Goal: Information Seeking & Learning: Learn about a topic

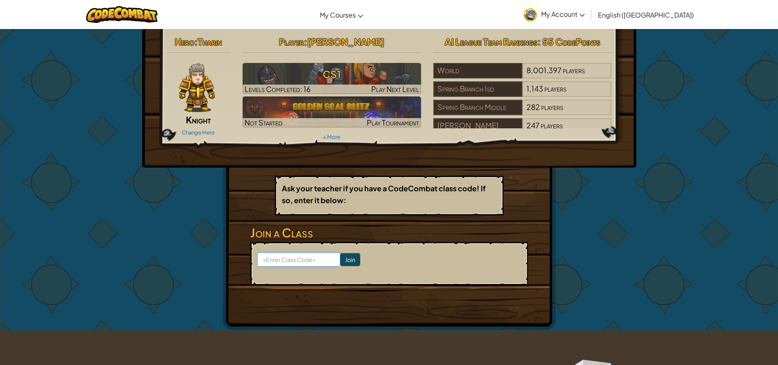
click at [287, 257] on input at bounding box center [298, 260] width 83 height 14
type input "BestThingGoat"
click at [340, 259] on input "Join" at bounding box center [350, 259] width 20 height 13
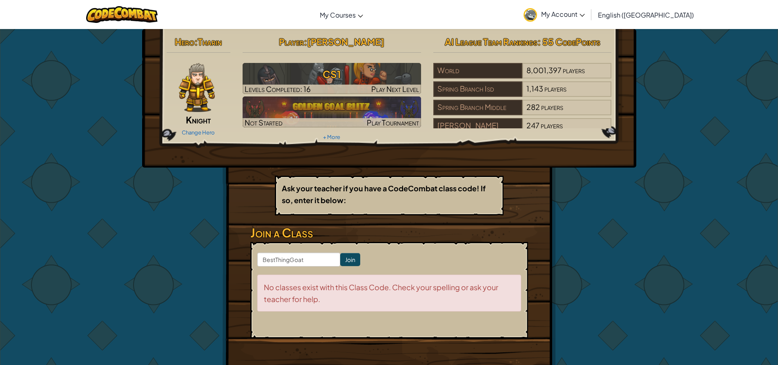
drag, startPoint x: 308, startPoint y: 171, endPoint x: 250, endPoint y: 177, distance: 58.3
click at [250, 177] on div "Hero : [PERSON_NAME] Change Hero Player : [PERSON_NAME] S CS1 Levels Completed:…" at bounding box center [389, 206] width 333 height 354
click at [287, 248] on form "BestThingGoat Join No classes exist with this Class Code. Check your spelling o…" at bounding box center [389, 290] width 278 height 96
click at [285, 255] on input "BestThingGoat" at bounding box center [298, 260] width 83 height 14
click at [303, 260] on input "BestThingGoat" at bounding box center [298, 260] width 83 height 14
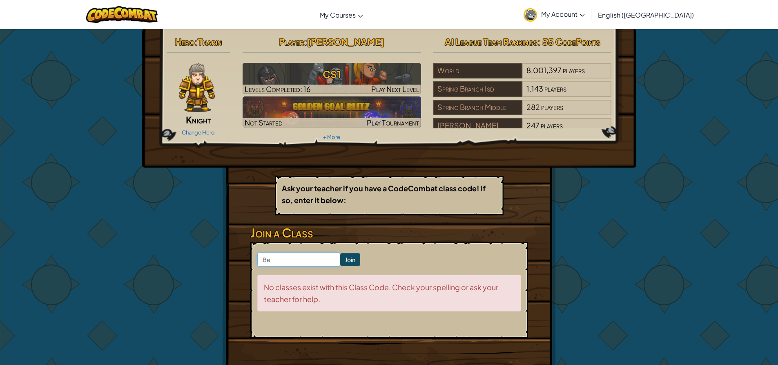
type input "B"
type input "drawcoinsnow"
click at [344, 258] on input "Join" at bounding box center [350, 259] width 20 height 13
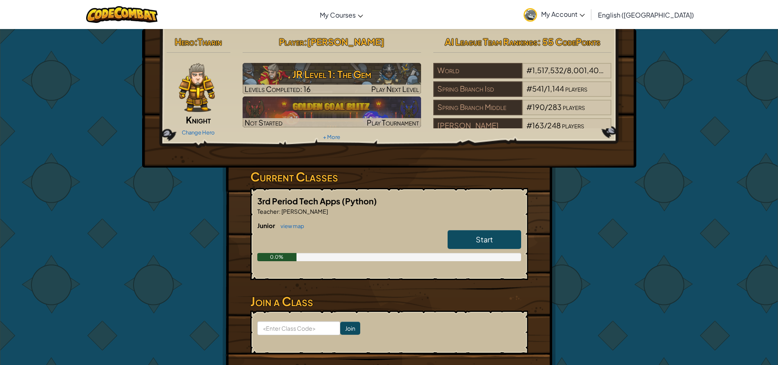
click at [465, 234] on link "Start" at bounding box center [485, 239] width 74 height 19
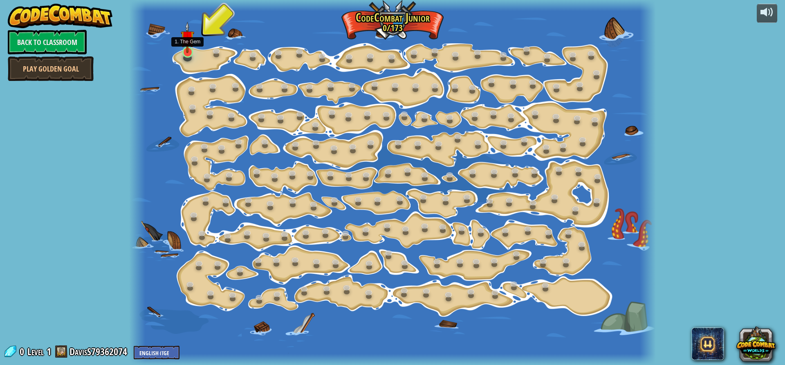
click at [185, 51] on img at bounding box center [188, 37] width 14 height 31
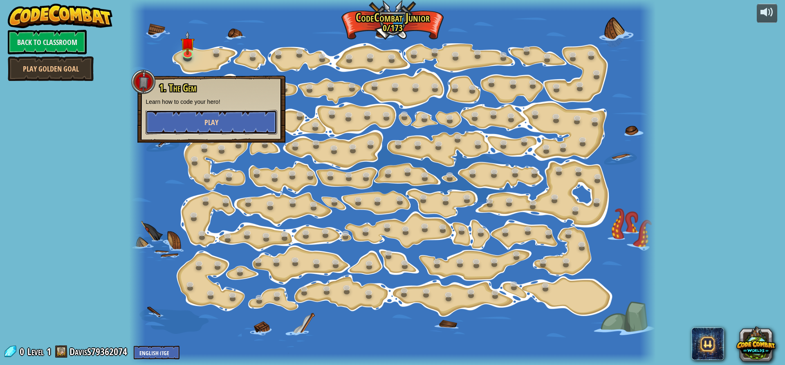
click at [215, 112] on button "Play" at bounding box center [211, 122] width 132 height 25
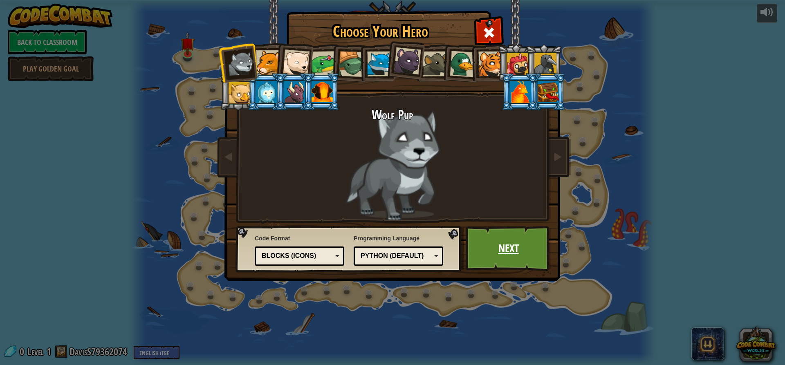
click at [502, 253] on link "Next" at bounding box center [507, 248] width 85 height 45
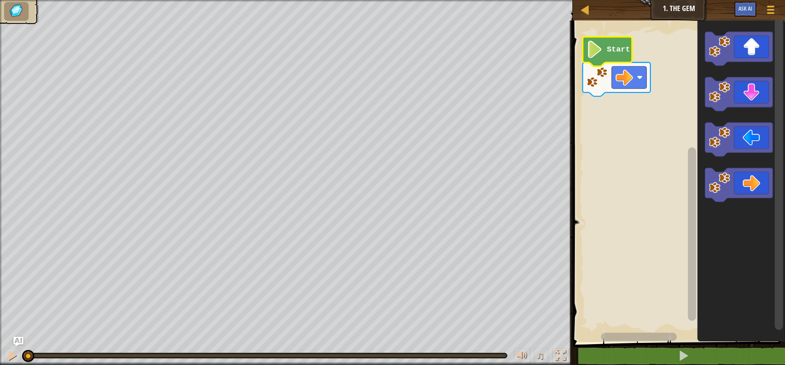
click at [597, 57] on image "Blockly Workspace" at bounding box center [594, 49] width 16 height 18
click at [633, 62] on rect "Blockly Workspace" at bounding box center [677, 179] width 215 height 326
click at [632, 73] on image "Blockly Workspace" at bounding box center [624, 78] width 18 height 18
click at [639, 100] on div "Start" at bounding box center [677, 179] width 215 height 326
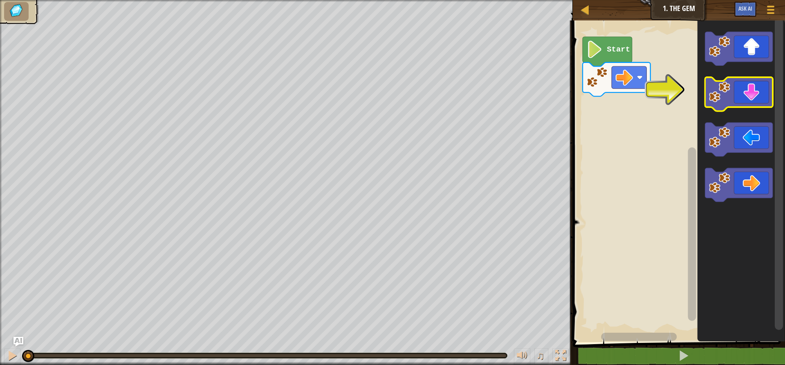
click at [723, 89] on image "Blockly Workspace" at bounding box center [719, 91] width 21 height 21
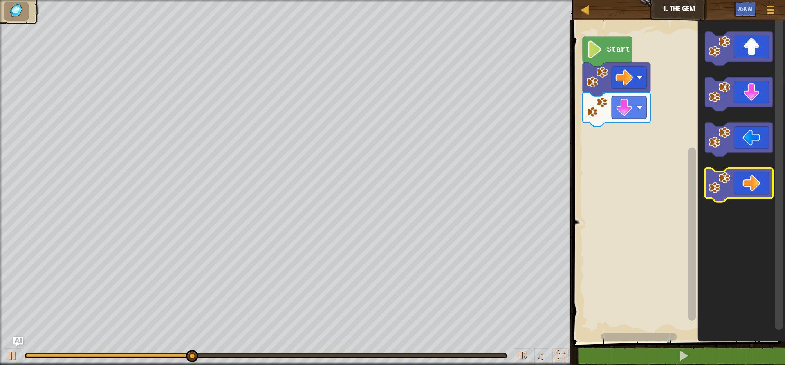
click at [743, 191] on icon "Blockly Workspace" at bounding box center [738, 185] width 68 height 34
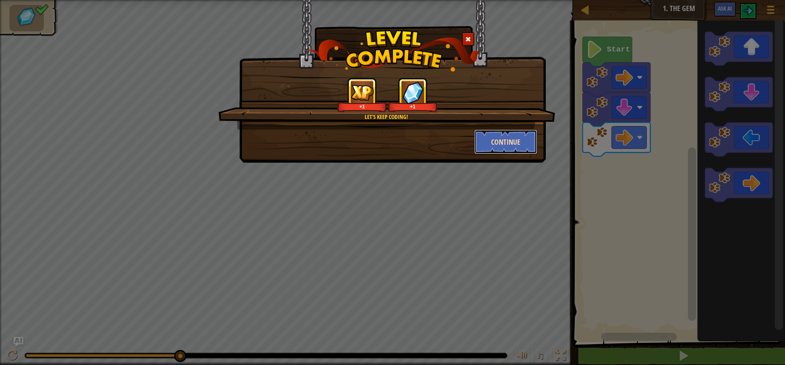
click at [519, 147] on button "Continue" at bounding box center [505, 142] width 63 height 25
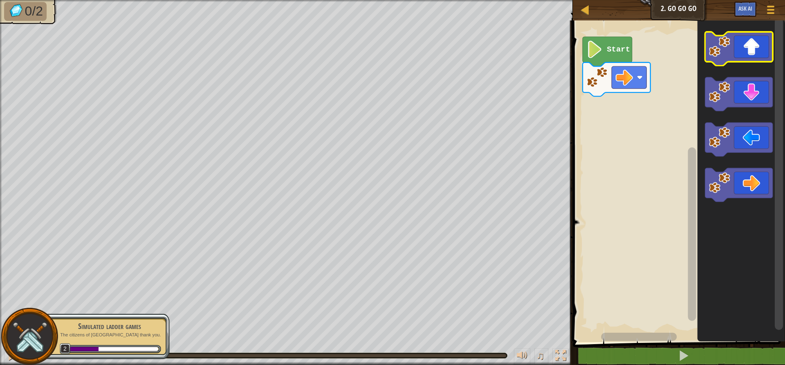
click at [758, 58] on icon "Blockly Workspace" at bounding box center [738, 49] width 68 height 34
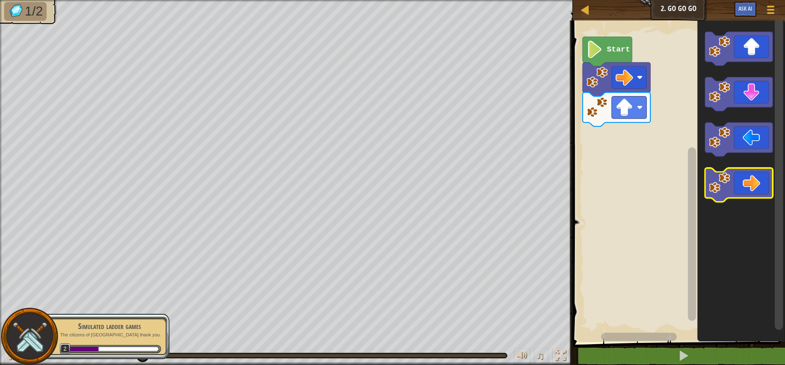
click at [759, 175] on icon "Blockly Workspace" at bounding box center [738, 185] width 68 height 34
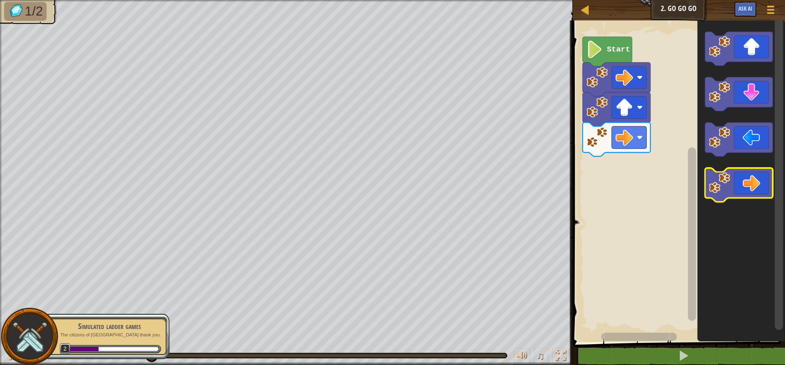
click at [759, 175] on icon "Blockly Workspace" at bounding box center [738, 185] width 68 height 34
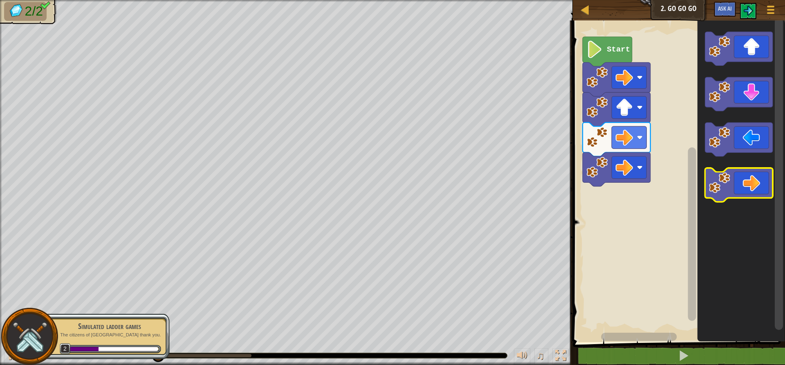
click at [759, 175] on icon "Blockly Workspace" at bounding box center [738, 185] width 68 height 34
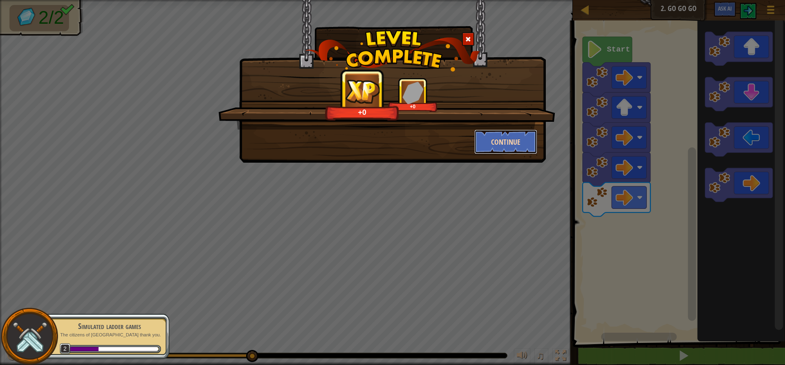
click at [504, 139] on button "Continue" at bounding box center [505, 142] width 63 height 25
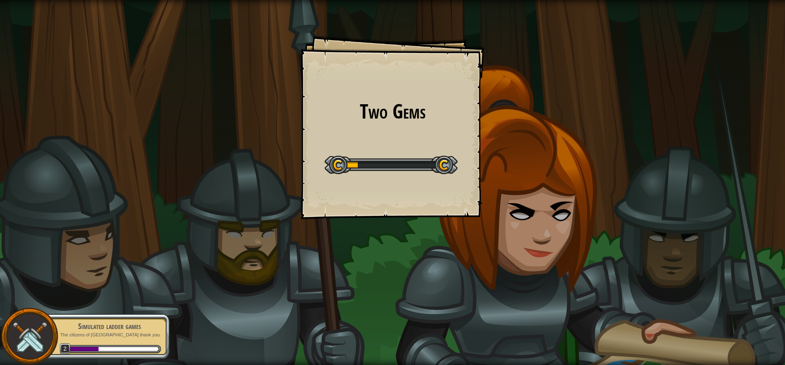
click at [520, 156] on div "Two Gems Goals Start Level Error loading from server. Try refreshing the page. …" at bounding box center [392, 182] width 785 height 365
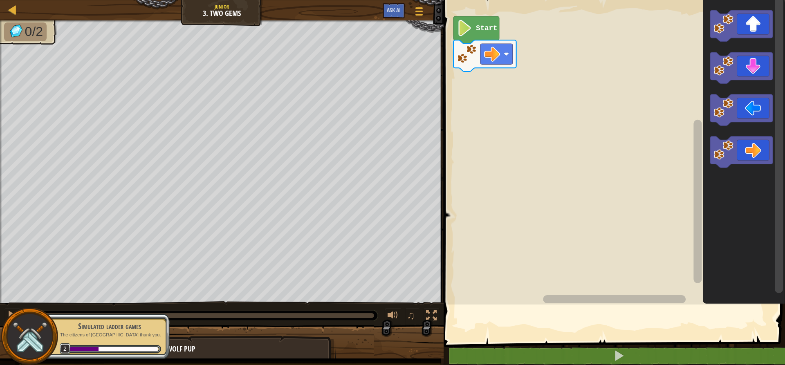
click at [520, 156] on rect "Blockly Workspace" at bounding box center [613, 150] width 344 height 309
click at [518, 156] on rect "Blockly Workspace" at bounding box center [613, 150] width 344 height 309
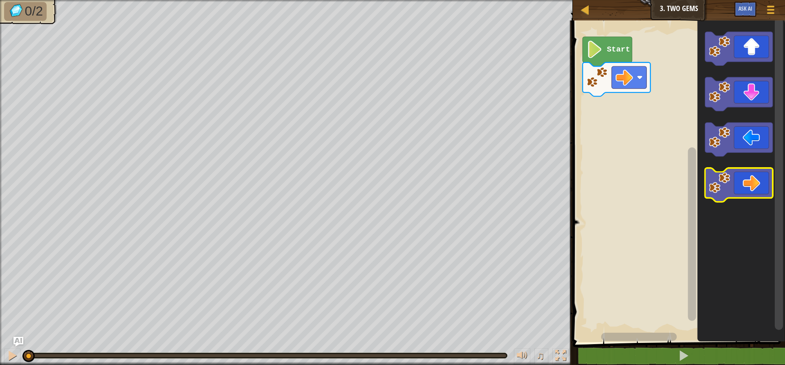
click at [762, 179] on icon "Blockly Workspace" at bounding box center [738, 185] width 68 height 34
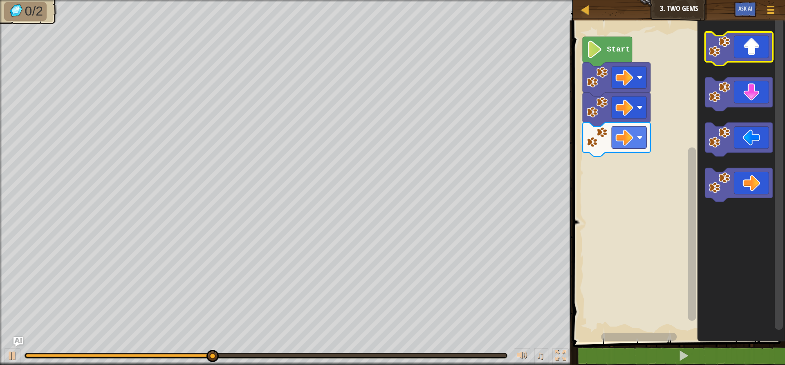
click at [757, 39] on icon "Blockly Workspace" at bounding box center [738, 49] width 68 height 34
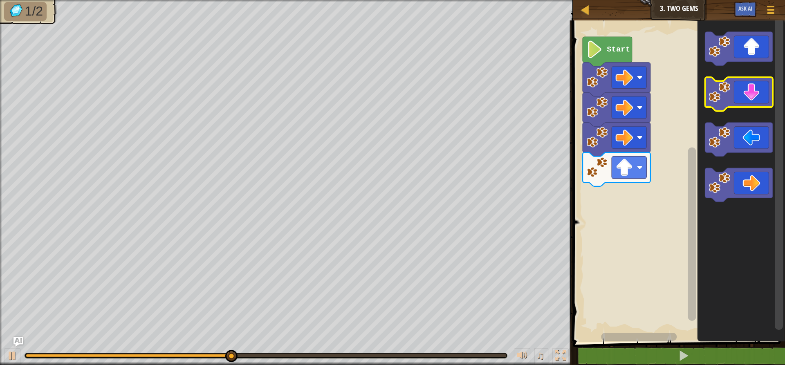
click at [757, 90] on icon "Blockly Workspace" at bounding box center [738, 94] width 68 height 34
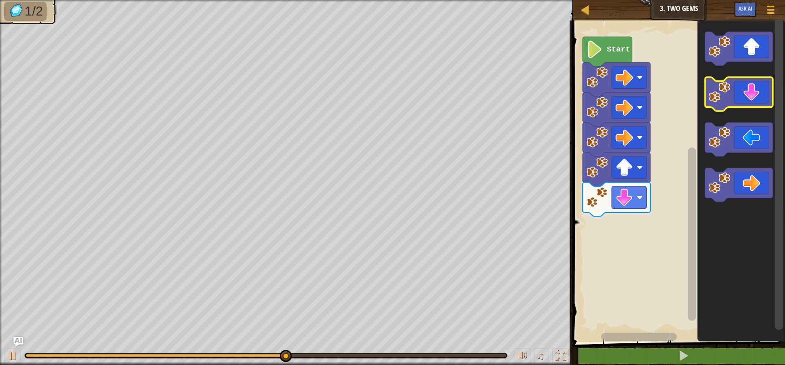
click at [757, 94] on icon "Blockly Workspace" at bounding box center [738, 94] width 68 height 34
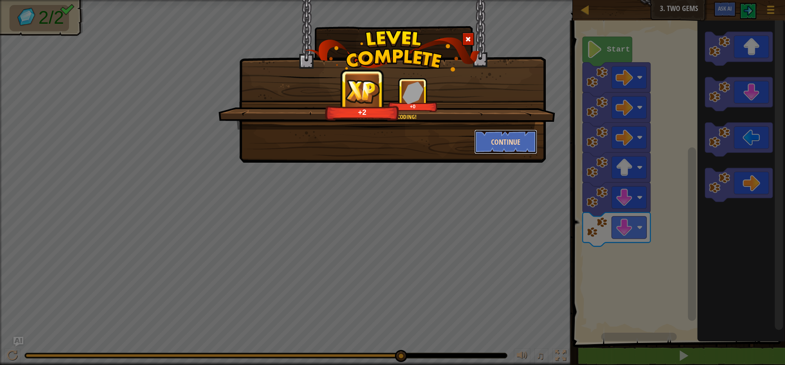
click at [503, 136] on button "Continue" at bounding box center [505, 142] width 63 height 25
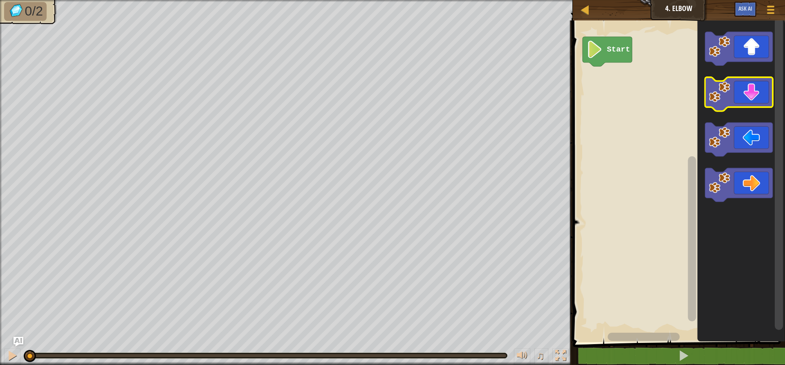
click at [758, 99] on icon "Blockly Workspace" at bounding box center [738, 94] width 68 height 34
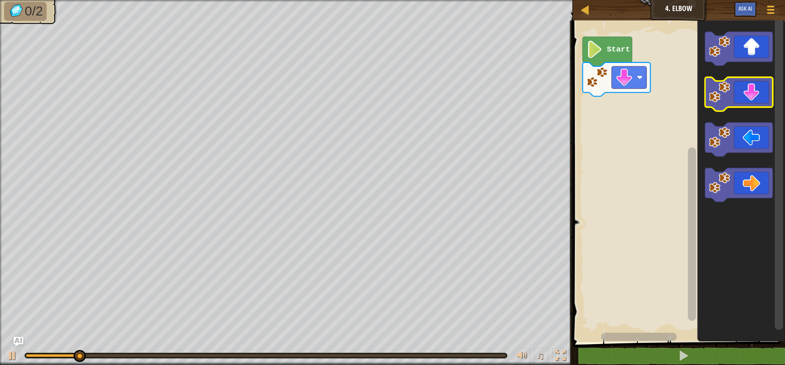
click at [758, 99] on icon "Blockly Workspace" at bounding box center [738, 94] width 68 height 34
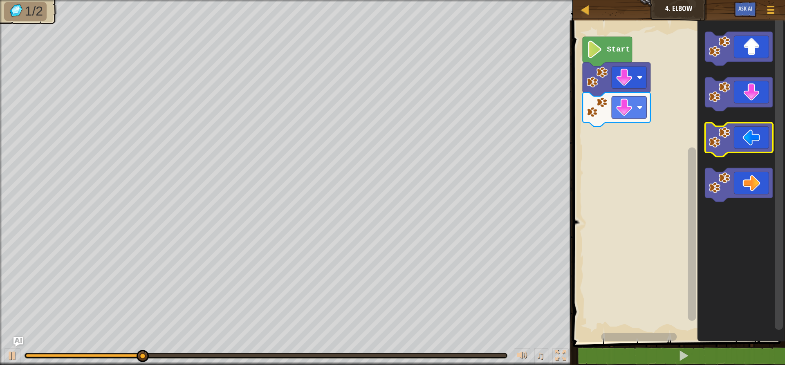
click at [738, 145] on icon "Blockly Workspace" at bounding box center [738, 140] width 68 height 34
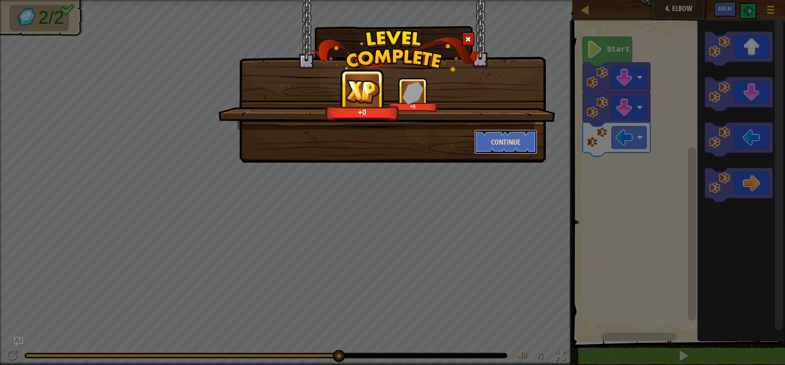
click at [488, 141] on button "Continue" at bounding box center [505, 142] width 63 height 25
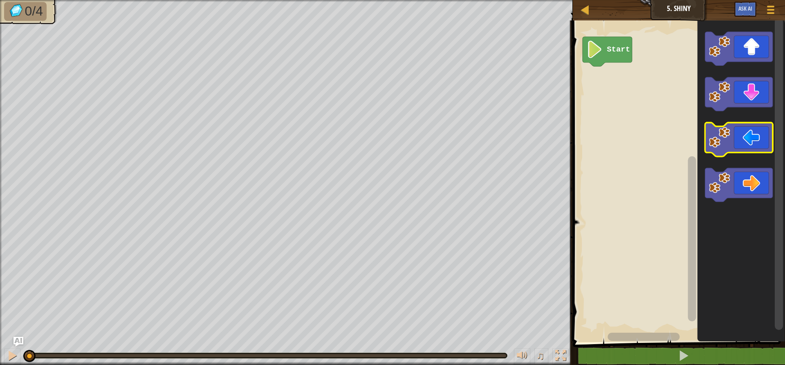
click at [749, 127] on icon "Blockly Workspace" at bounding box center [738, 140] width 68 height 34
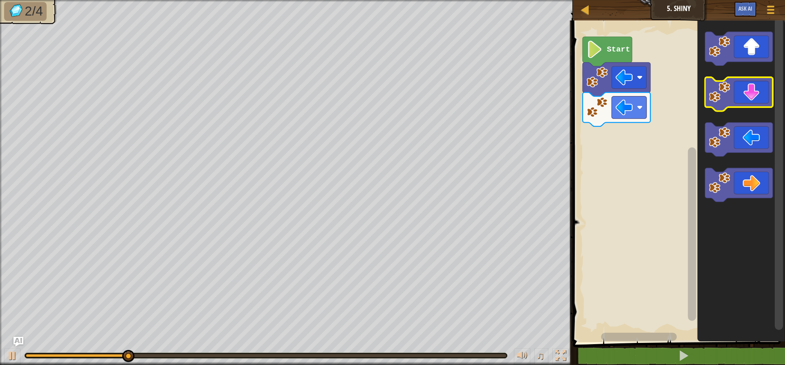
click at [743, 104] on icon "Blockly Workspace" at bounding box center [738, 94] width 68 height 34
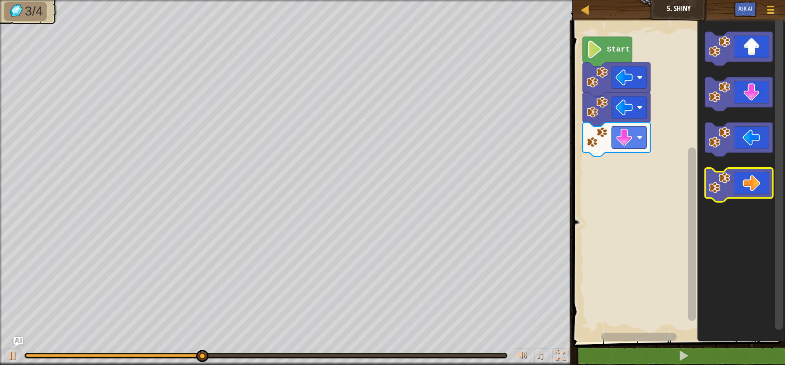
click at [752, 178] on icon "Blockly Workspace" at bounding box center [738, 185] width 68 height 34
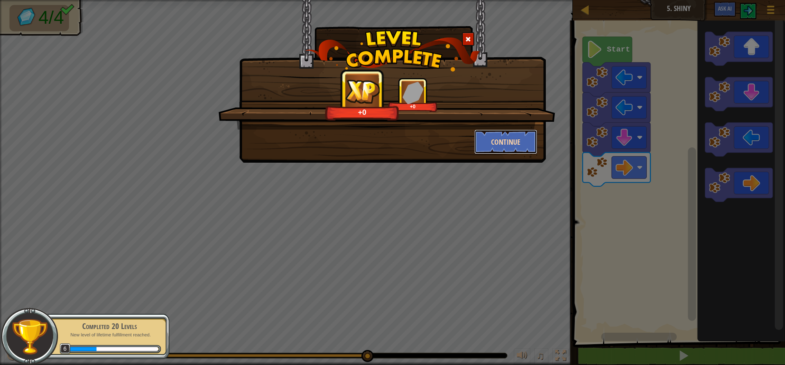
click at [504, 132] on button "Continue" at bounding box center [505, 142] width 63 height 25
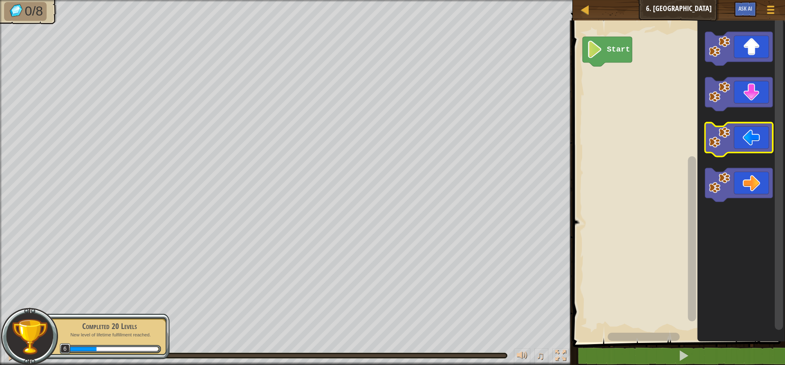
click at [758, 138] on icon "Blockly Workspace" at bounding box center [738, 140] width 68 height 34
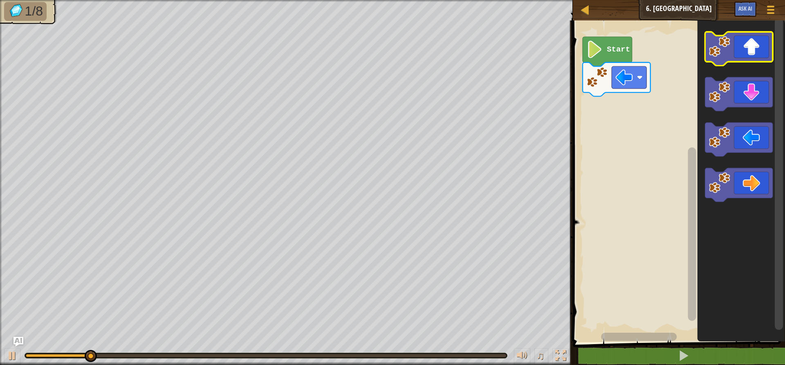
click at [735, 52] on icon "Blockly Workspace" at bounding box center [738, 49] width 68 height 34
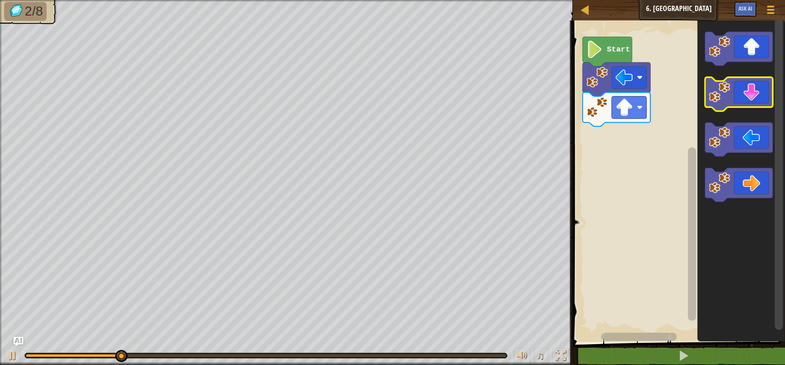
click at [744, 97] on icon "Blockly Workspace" at bounding box center [738, 94] width 68 height 34
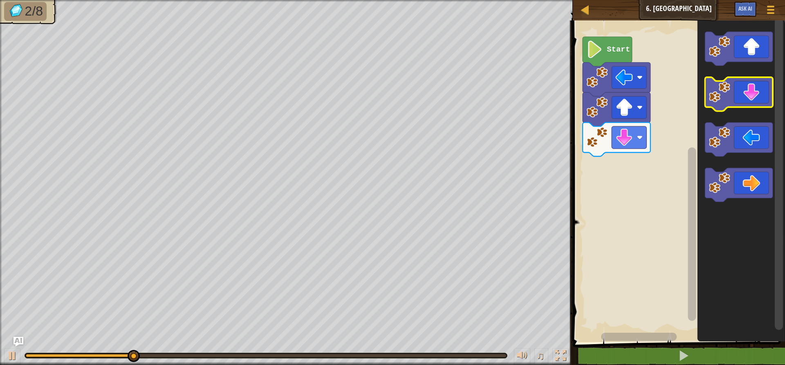
click at [744, 97] on icon "Blockly Workspace" at bounding box center [738, 94] width 68 height 34
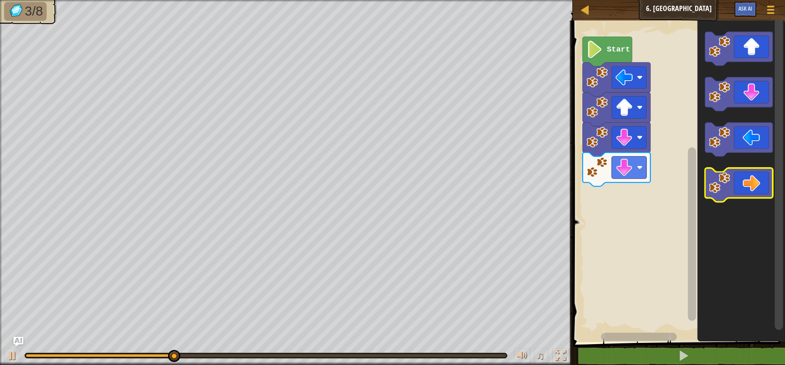
click at [746, 179] on icon "Blockly Workspace" at bounding box center [738, 185] width 68 height 34
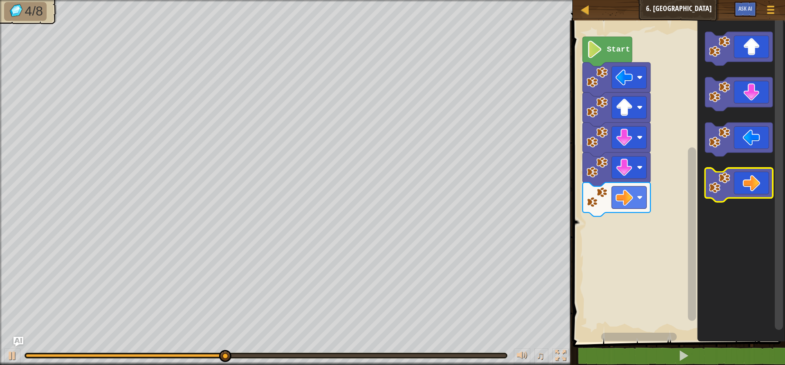
click at [756, 186] on icon "Blockly Workspace" at bounding box center [738, 185] width 68 height 34
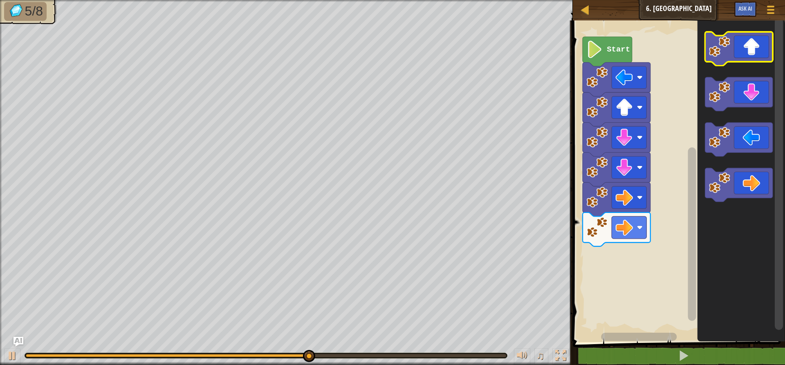
click at [739, 45] on icon "Blockly Workspace" at bounding box center [738, 49] width 68 height 34
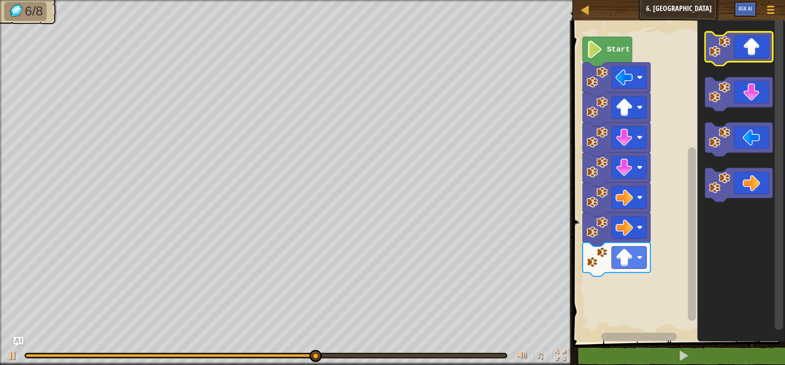
click at [739, 45] on icon "Blockly Workspace" at bounding box center [738, 49] width 68 height 34
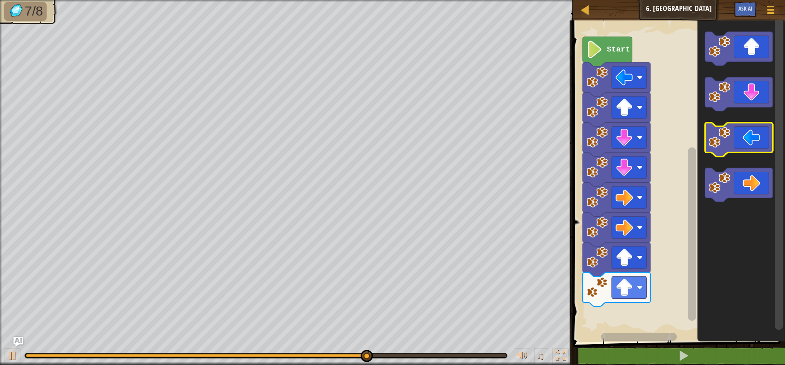
click at [753, 141] on icon "Blockly Workspace" at bounding box center [738, 140] width 68 height 34
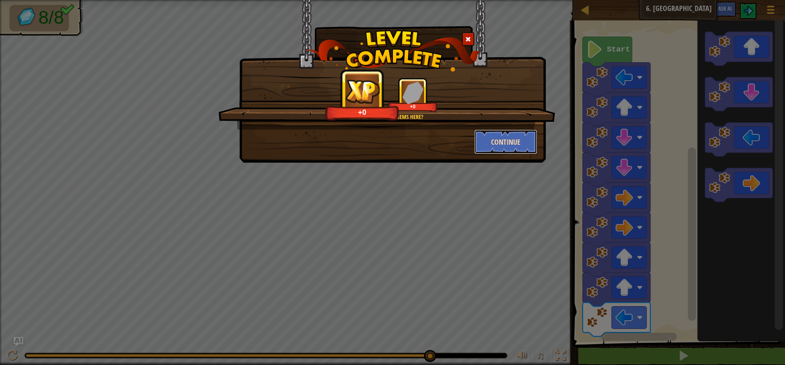
click at [498, 140] on button "Continue" at bounding box center [505, 142] width 63 height 25
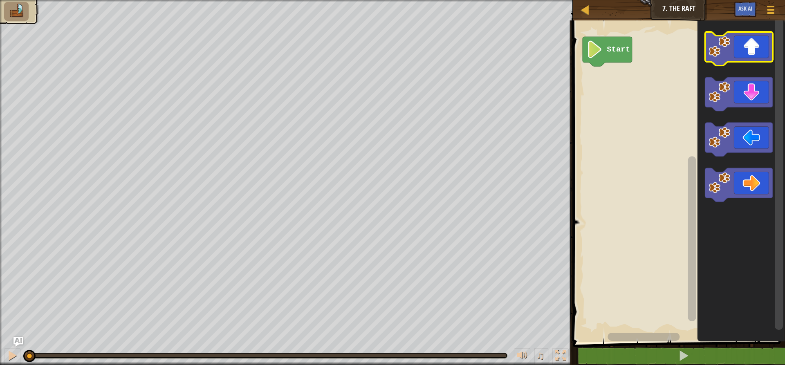
click at [747, 44] on icon "Blockly Workspace" at bounding box center [738, 49] width 68 height 34
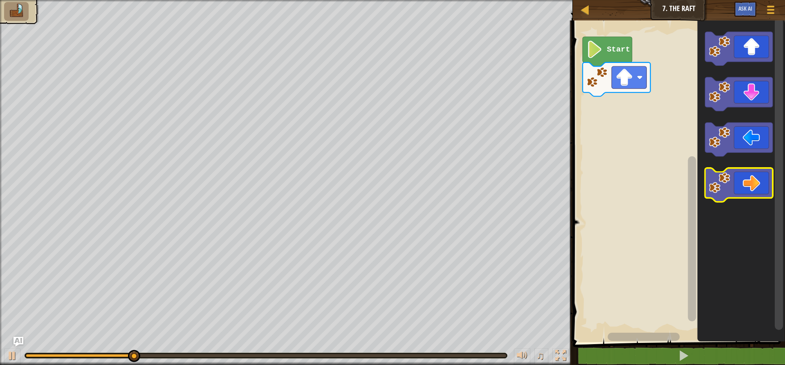
click at [760, 192] on icon "Blockly Workspace" at bounding box center [738, 185] width 68 height 34
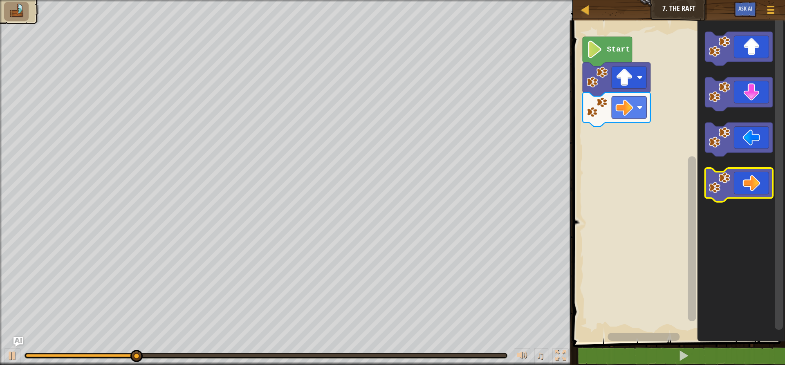
click at [760, 190] on icon "Blockly Workspace" at bounding box center [738, 185] width 68 height 34
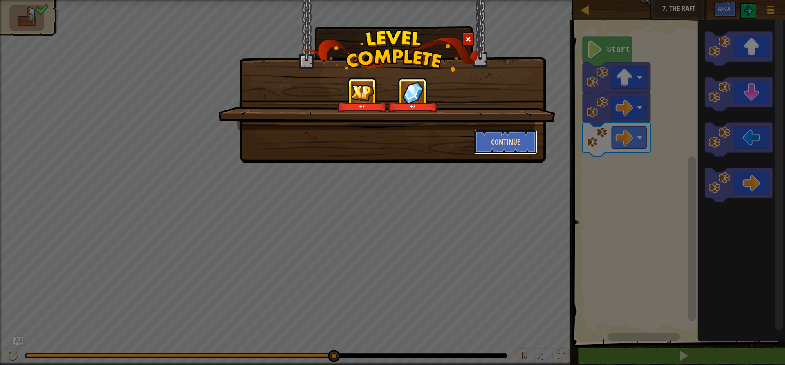
click at [507, 140] on button "Continue" at bounding box center [505, 142] width 63 height 25
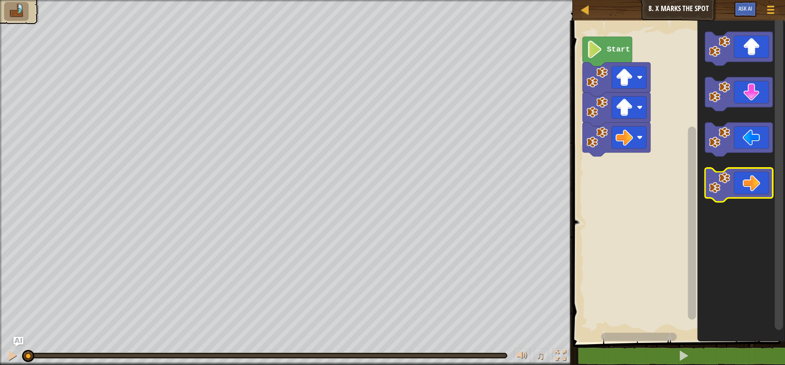
click at [756, 183] on icon "Blockly Workspace" at bounding box center [738, 185] width 68 height 34
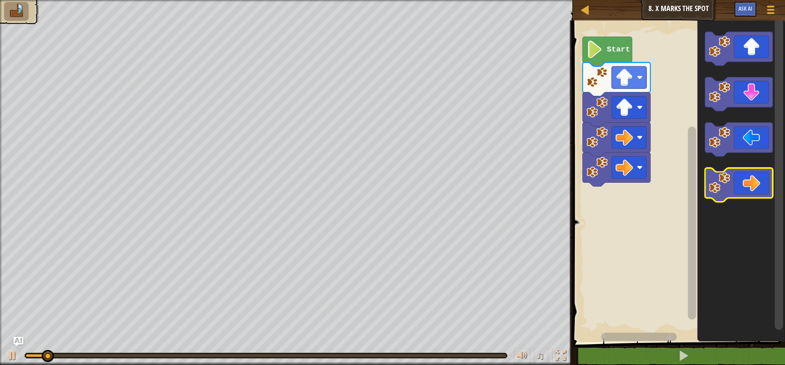
click at [756, 183] on icon "Blockly Workspace" at bounding box center [738, 185] width 68 height 34
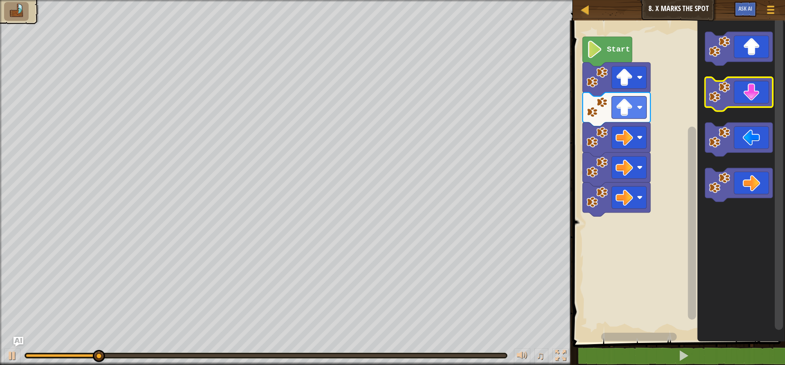
click at [742, 92] on icon "Blockly Workspace" at bounding box center [738, 94] width 68 height 34
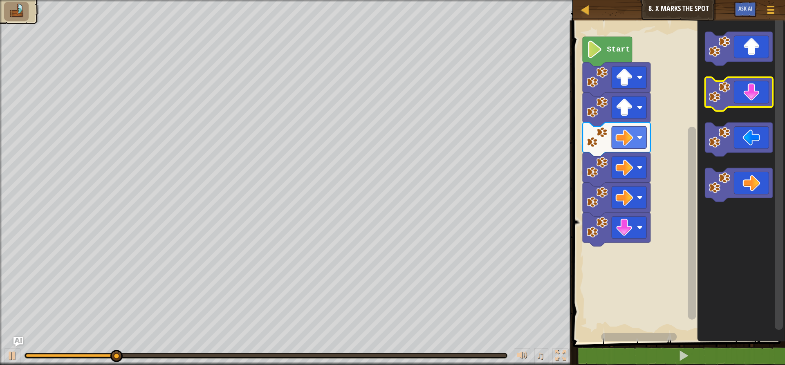
click at [742, 92] on icon "Blockly Workspace" at bounding box center [738, 94] width 68 height 34
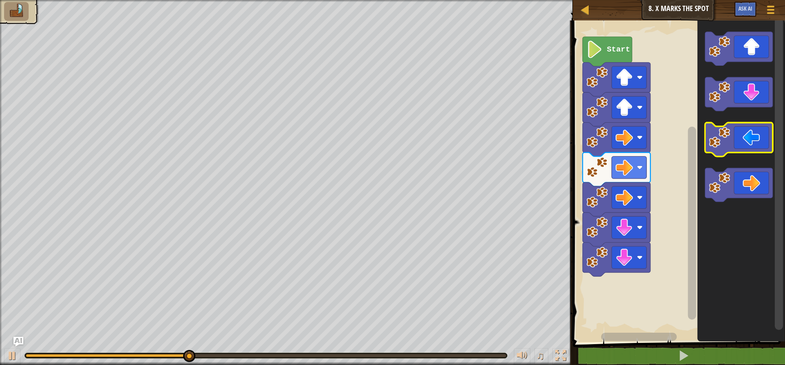
click at [747, 145] on icon "Blockly Workspace" at bounding box center [738, 140] width 68 height 34
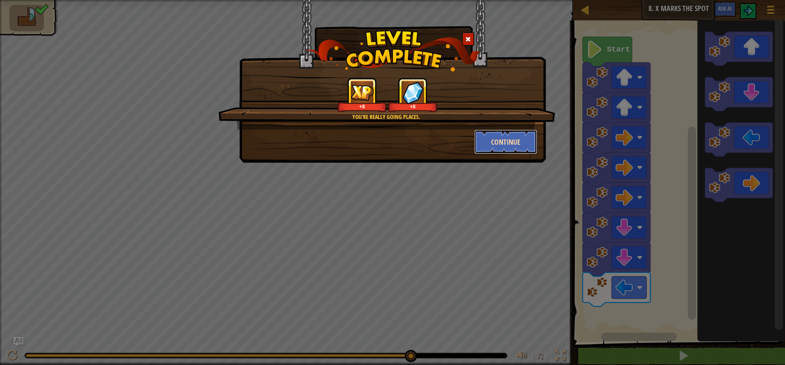
click at [514, 152] on button "Continue" at bounding box center [505, 142] width 63 height 25
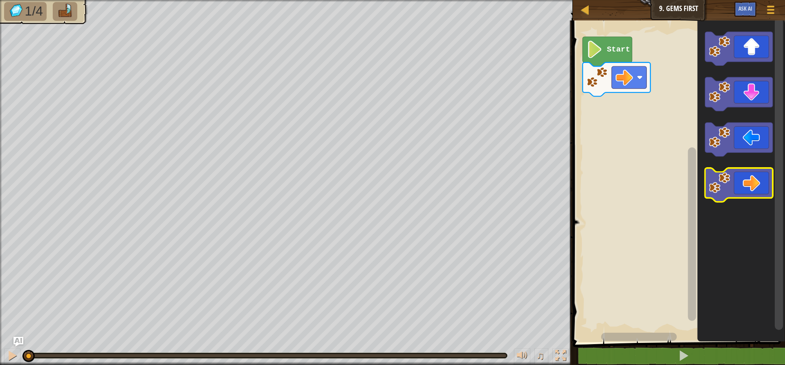
click at [749, 181] on icon "Blockly Workspace" at bounding box center [738, 185] width 68 height 34
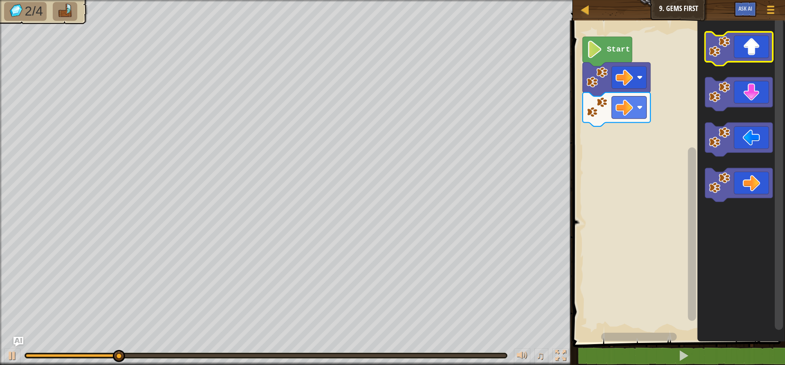
click at [739, 41] on icon "Blockly Workspace" at bounding box center [738, 49] width 68 height 34
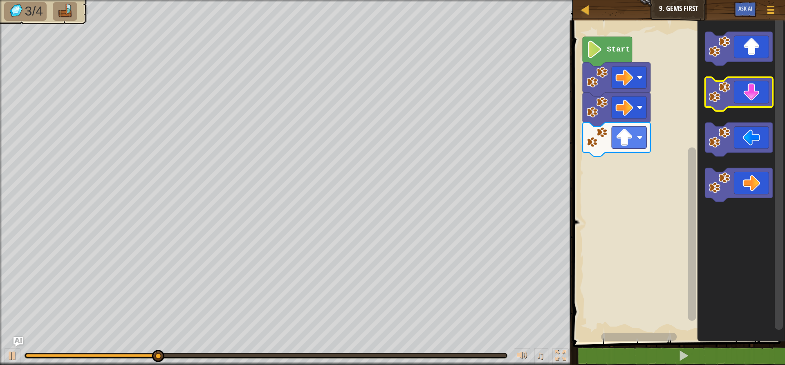
click at [746, 92] on icon "Blockly Workspace" at bounding box center [738, 94] width 68 height 34
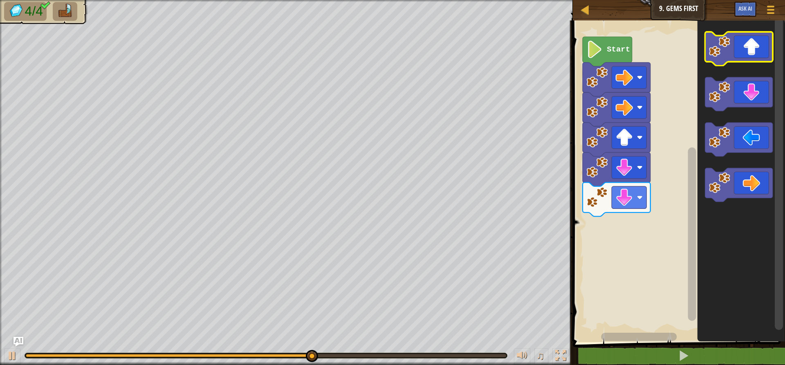
click at [746, 47] on icon "Blockly Workspace" at bounding box center [738, 49] width 68 height 34
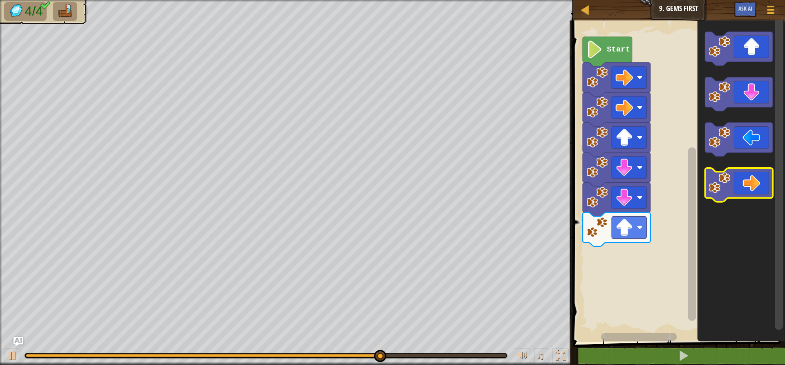
click at [755, 176] on icon "Blockly Workspace" at bounding box center [738, 185] width 68 height 34
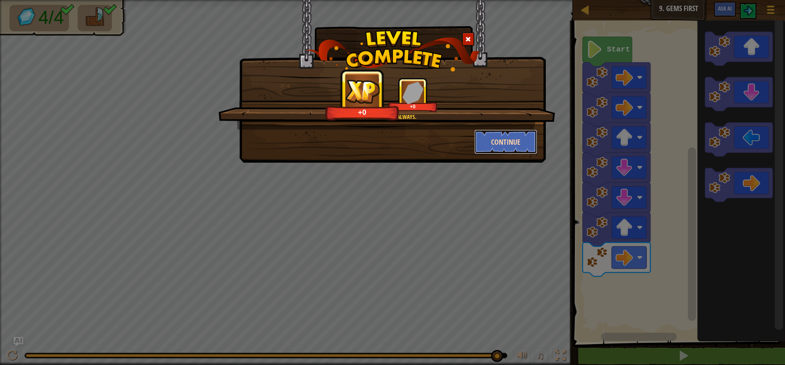
click at [502, 132] on button "Continue" at bounding box center [505, 142] width 63 height 25
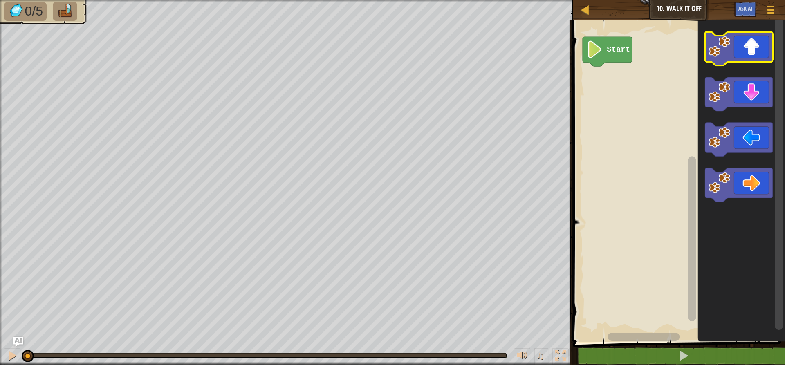
click at [761, 46] on icon "Blockly Workspace" at bounding box center [738, 49] width 68 height 34
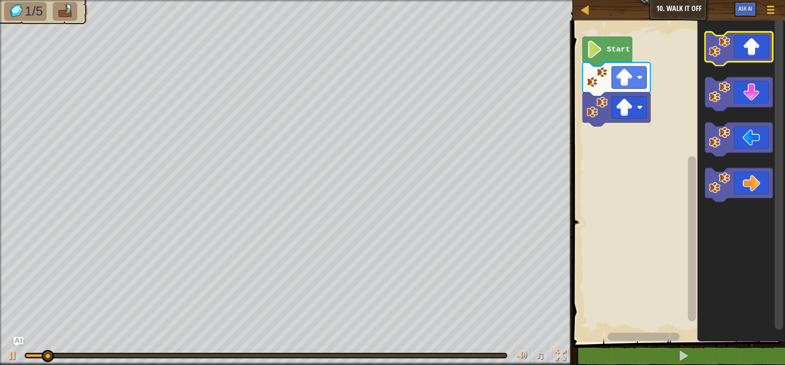
click at [761, 46] on icon "Blockly Workspace" at bounding box center [738, 49] width 68 height 34
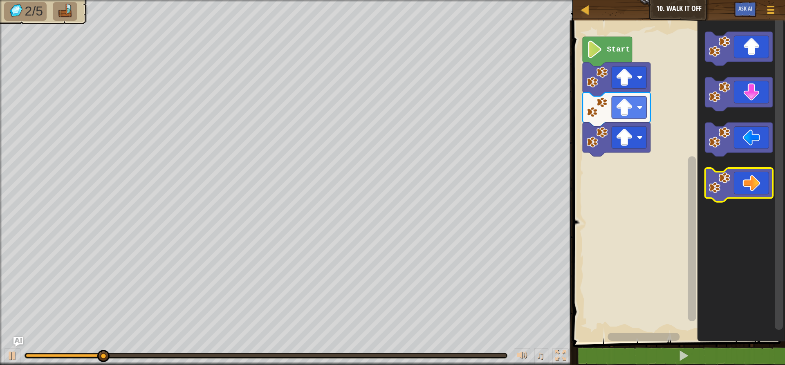
click at [758, 187] on icon "Blockly Workspace" at bounding box center [738, 185] width 68 height 34
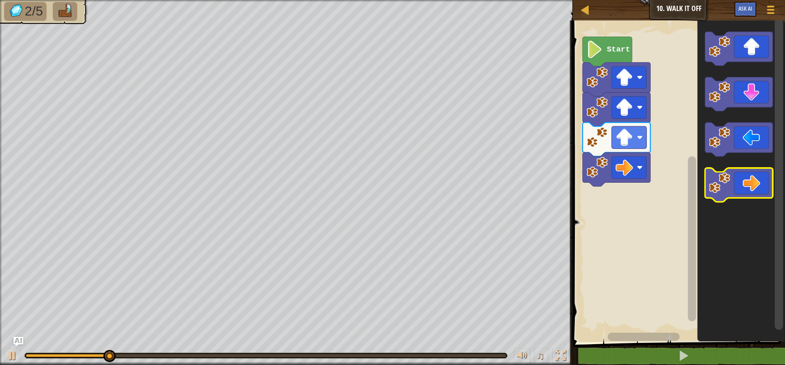
click at [758, 187] on icon "Blockly Workspace" at bounding box center [738, 185] width 68 height 34
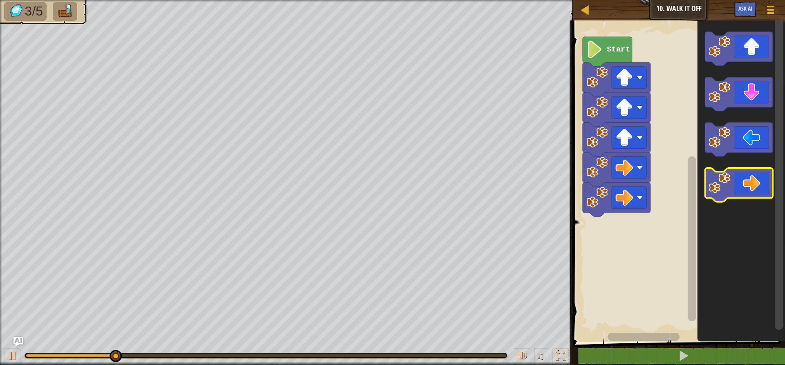
click at [758, 187] on icon "Blockly Workspace" at bounding box center [738, 185] width 68 height 34
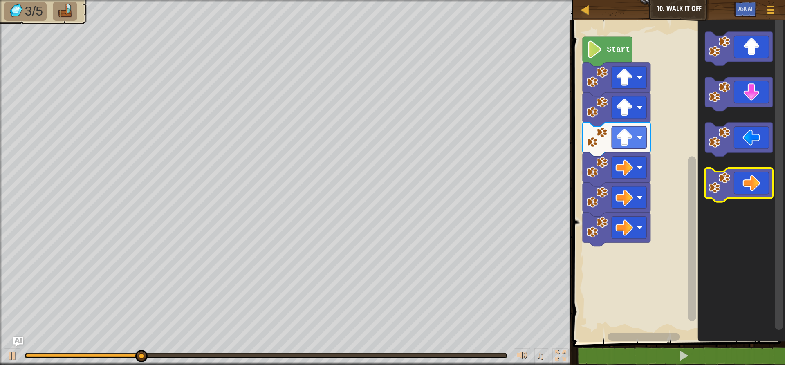
click at [758, 187] on icon "Blockly Workspace" at bounding box center [738, 185] width 68 height 34
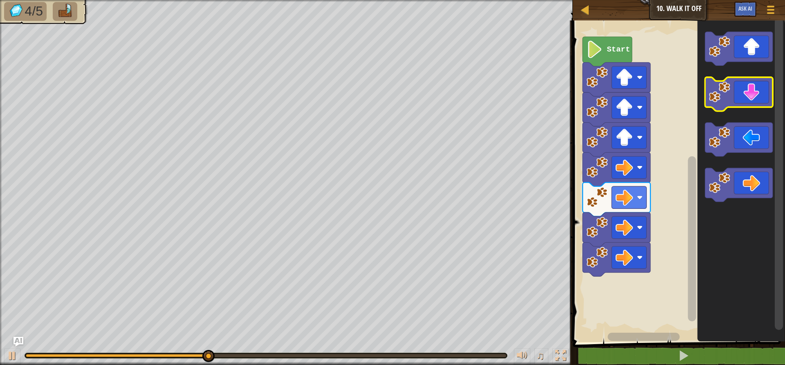
click at [751, 93] on icon "Blockly Workspace" at bounding box center [738, 94] width 68 height 34
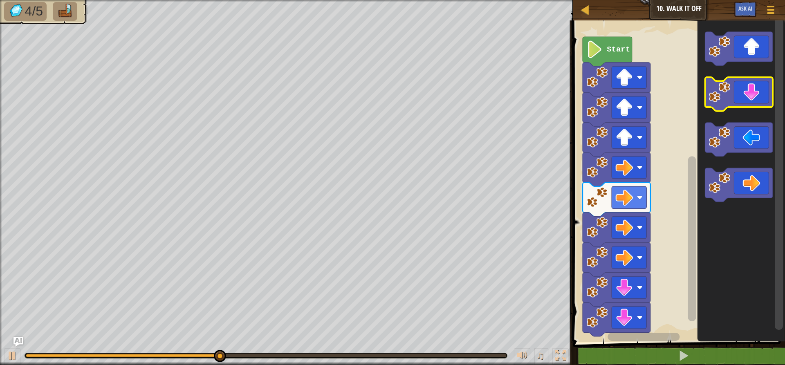
click at [751, 93] on icon "Blockly Workspace" at bounding box center [738, 94] width 68 height 34
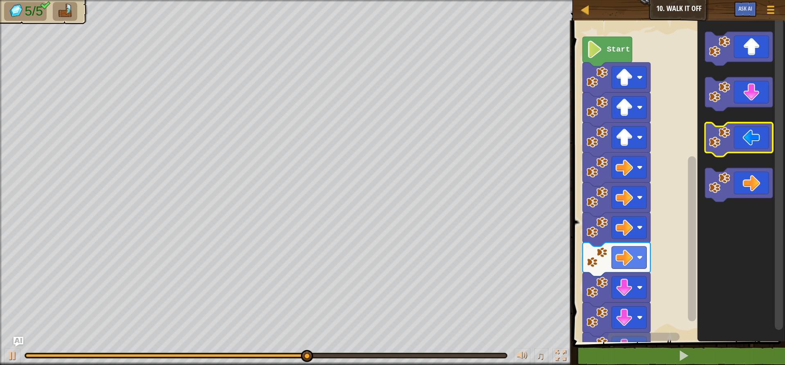
click at [742, 133] on icon "Blockly Workspace" at bounding box center [738, 140] width 68 height 34
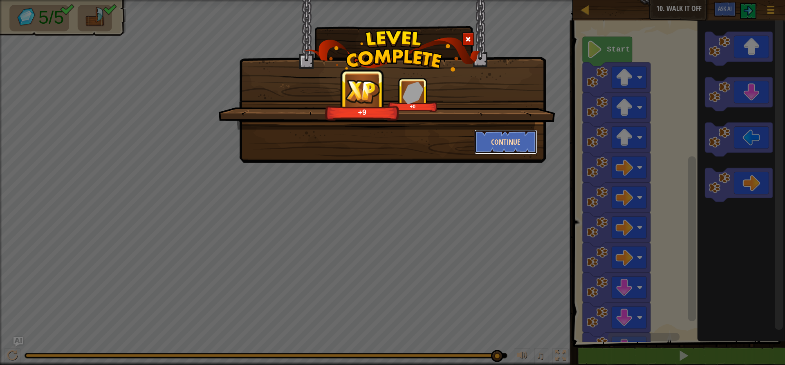
click at [507, 143] on button "Continue" at bounding box center [505, 142] width 63 height 25
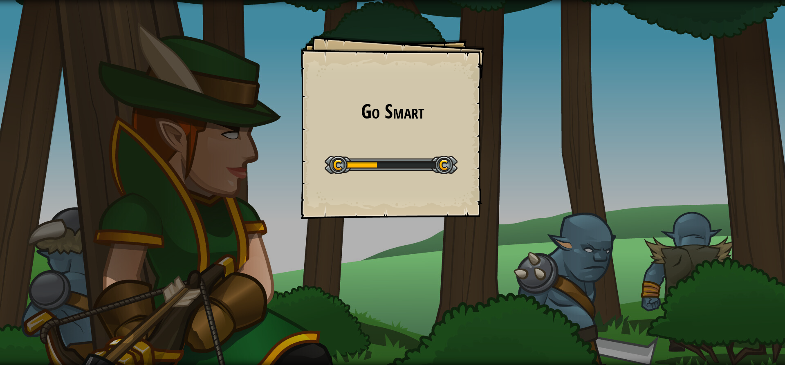
click at [508, 154] on div "Go Smart Goals Start Level Error loading from server. Try refreshing the page. …" at bounding box center [392, 182] width 785 height 365
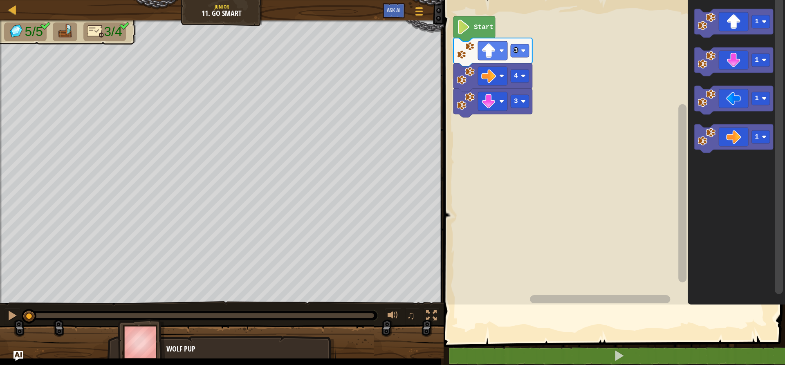
click at [508, 154] on rect "Blockly Workspace" at bounding box center [613, 150] width 344 height 309
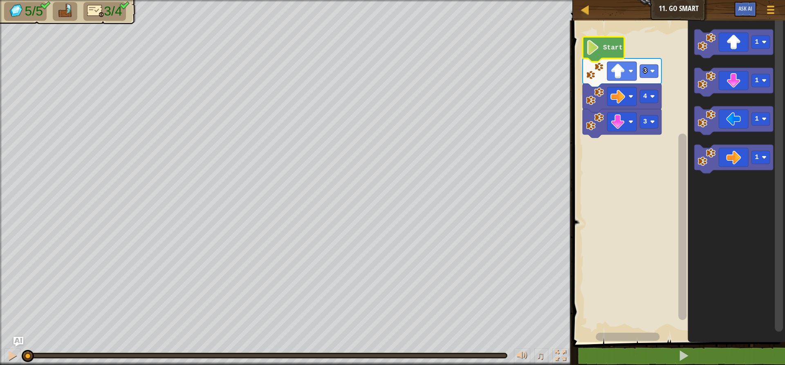
click at [608, 51] on text "Start" at bounding box center [613, 47] width 20 height 7
click at [657, 162] on rect "Blockly Workspace" at bounding box center [677, 179] width 215 height 326
click at [741, 127] on icon "Blockly Workspace" at bounding box center [733, 120] width 79 height 29
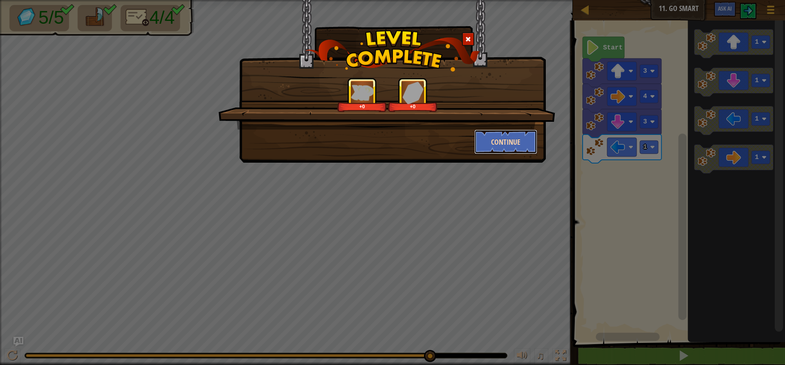
click at [487, 139] on button "Continue" at bounding box center [505, 142] width 63 height 25
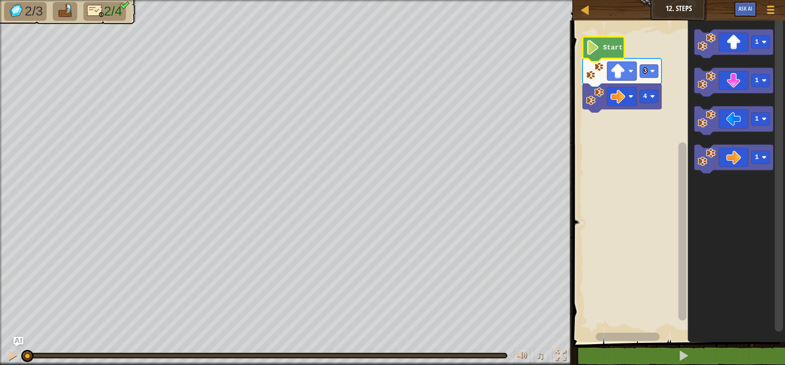
click at [595, 51] on image "Blockly Workspace" at bounding box center [593, 47] width 14 height 15
click at [723, 91] on icon "Blockly Workspace" at bounding box center [733, 82] width 79 height 29
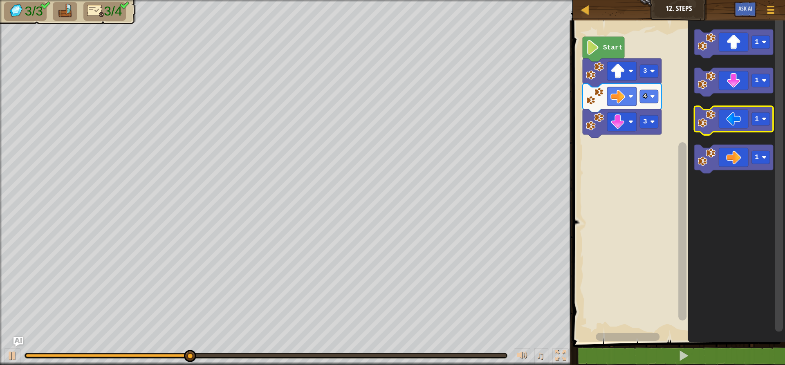
click at [744, 119] on icon "Blockly Workspace" at bounding box center [733, 120] width 79 height 29
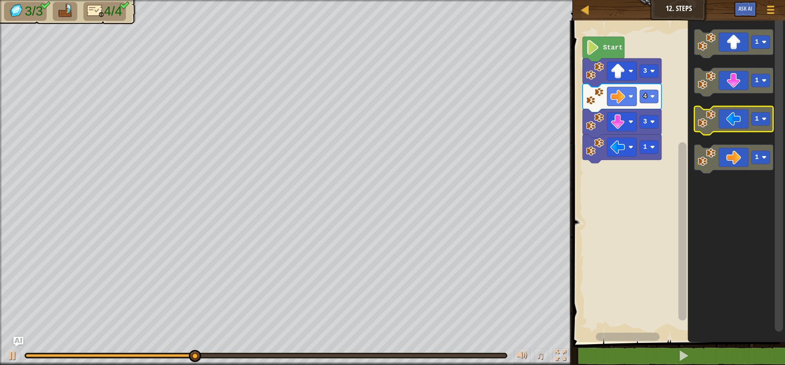
click at [744, 119] on icon "Blockly Workspace" at bounding box center [733, 120] width 79 height 29
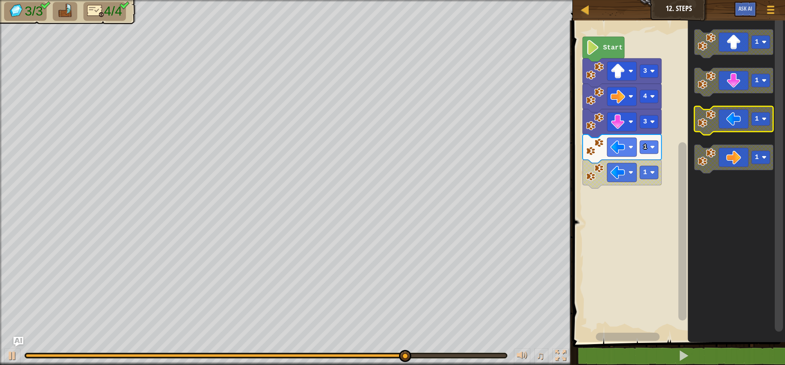
click at [714, 121] on image "Blockly Workspace" at bounding box center [706, 119] width 18 height 18
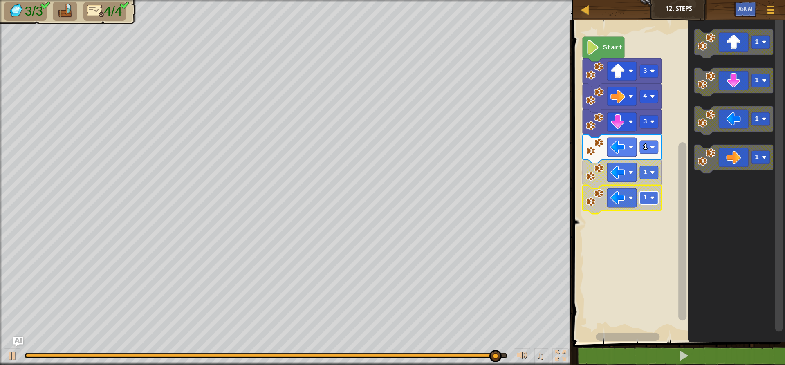
click at [649, 194] on rect "Blockly Workspace" at bounding box center [648, 197] width 18 height 13
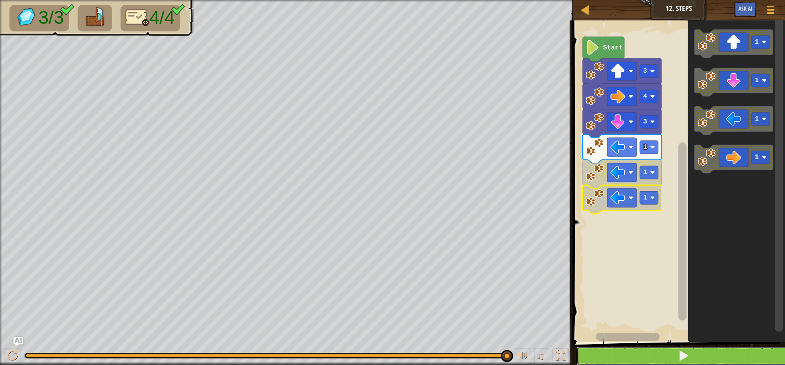
click at [680, 355] on span at bounding box center [682, 355] width 11 height 11
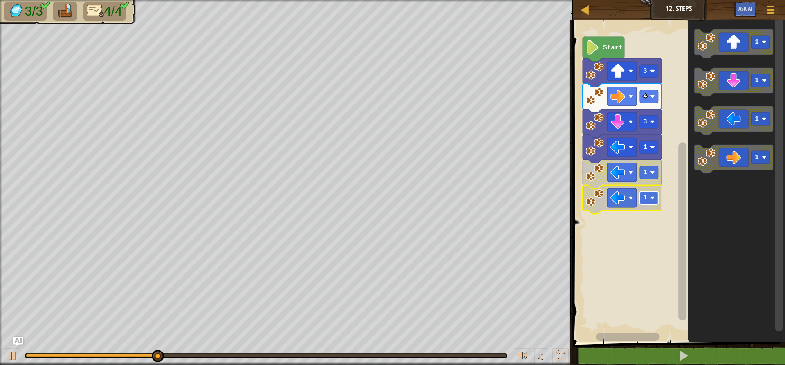
click at [651, 197] on image "Blockly Workspace" at bounding box center [652, 197] width 5 height 5
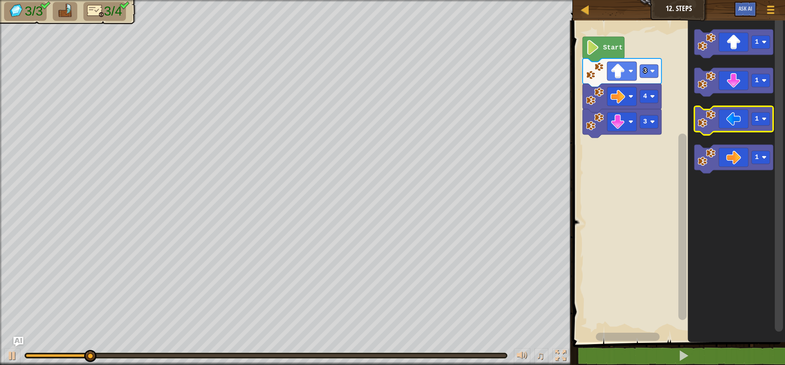
click at [733, 125] on icon "Blockly Workspace" at bounding box center [733, 120] width 79 height 29
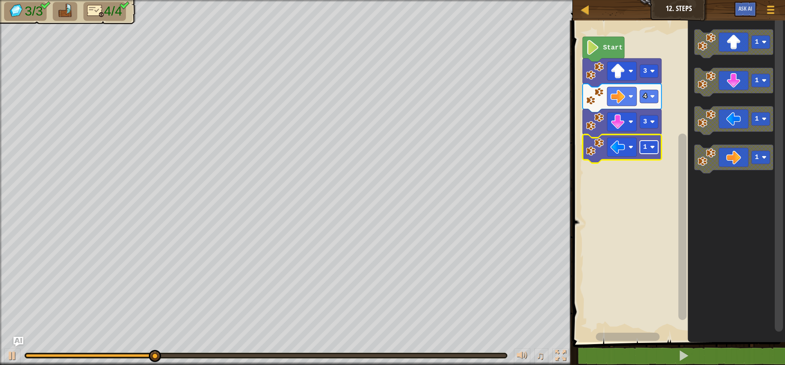
click at [651, 143] on rect "Blockly Workspace" at bounding box center [648, 147] width 18 height 13
